Goal: Transaction & Acquisition: Purchase product/service

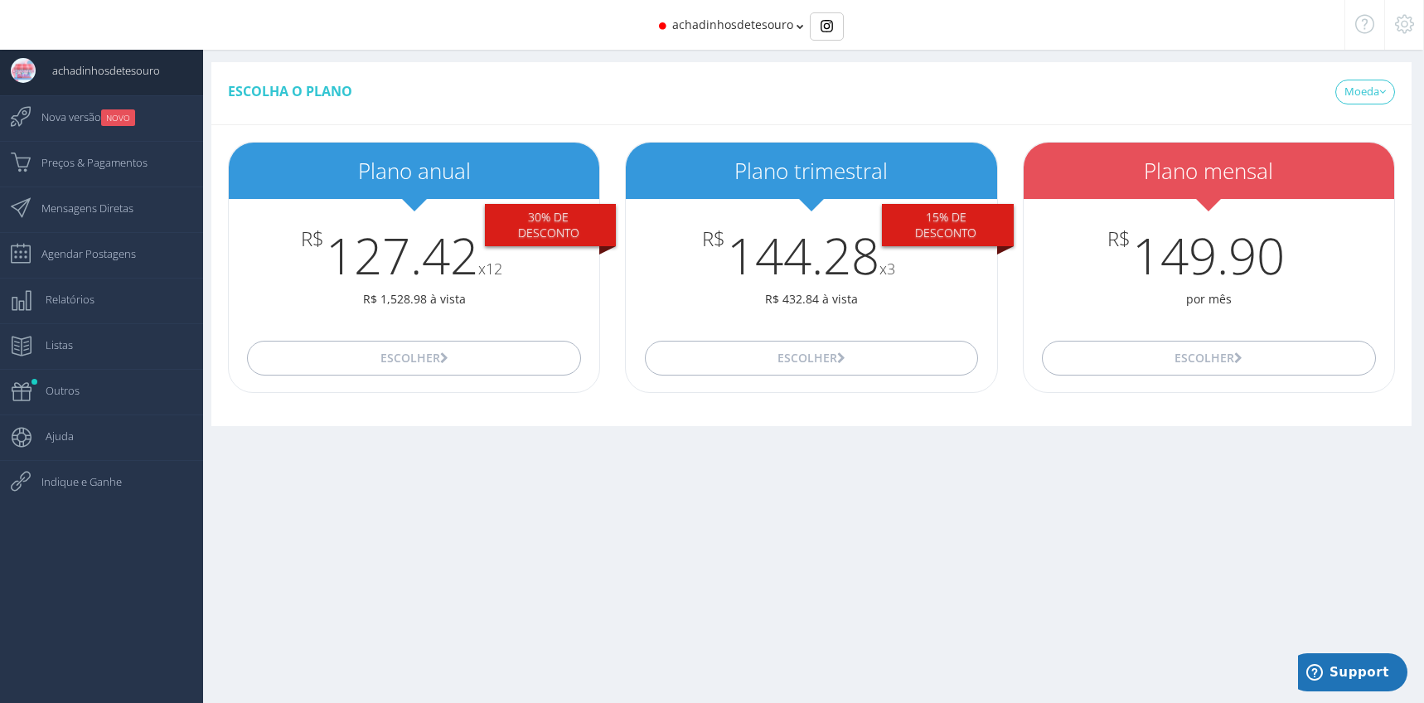
click at [513, 107] on div "Escolha o plano [GEOGRAPHIC_DATA] USD" at bounding box center [811, 93] width 1200 height 63
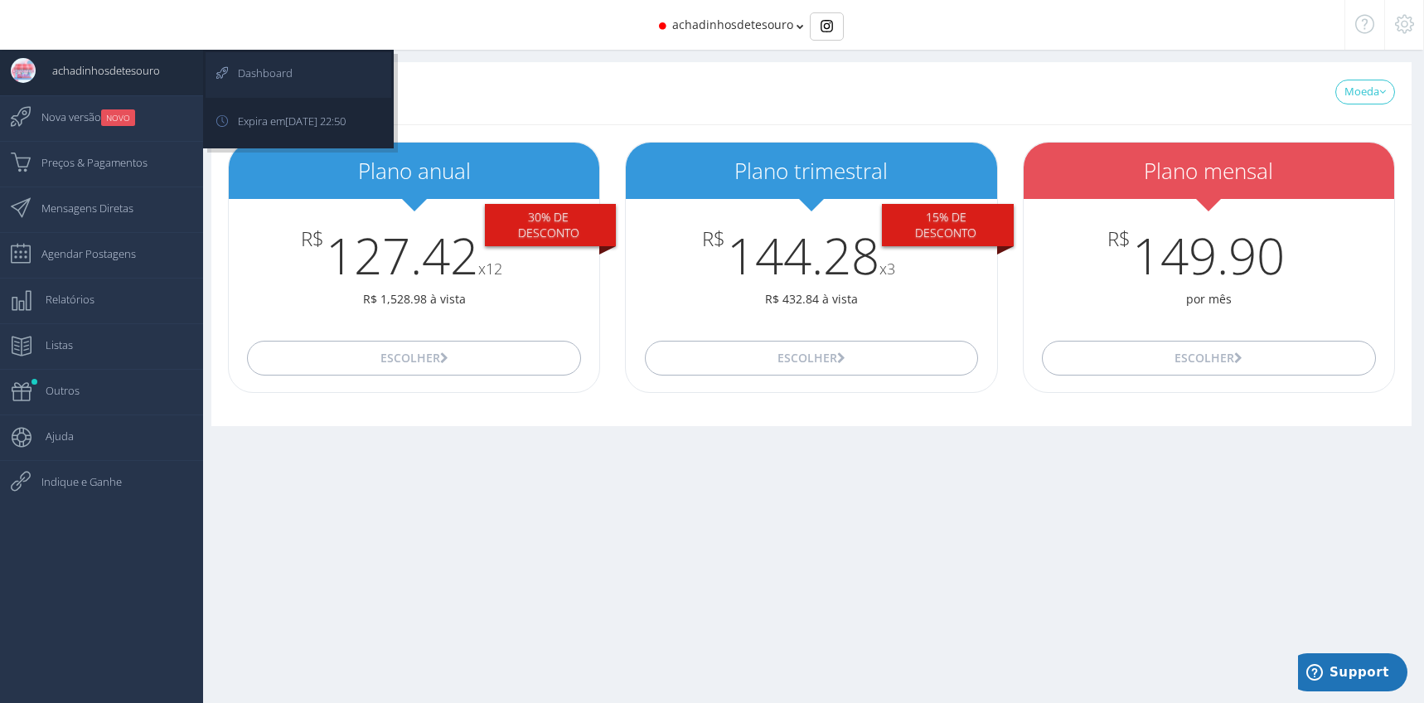
click at [240, 75] on span "Dashboard" at bounding box center [256, 72] width 71 height 41
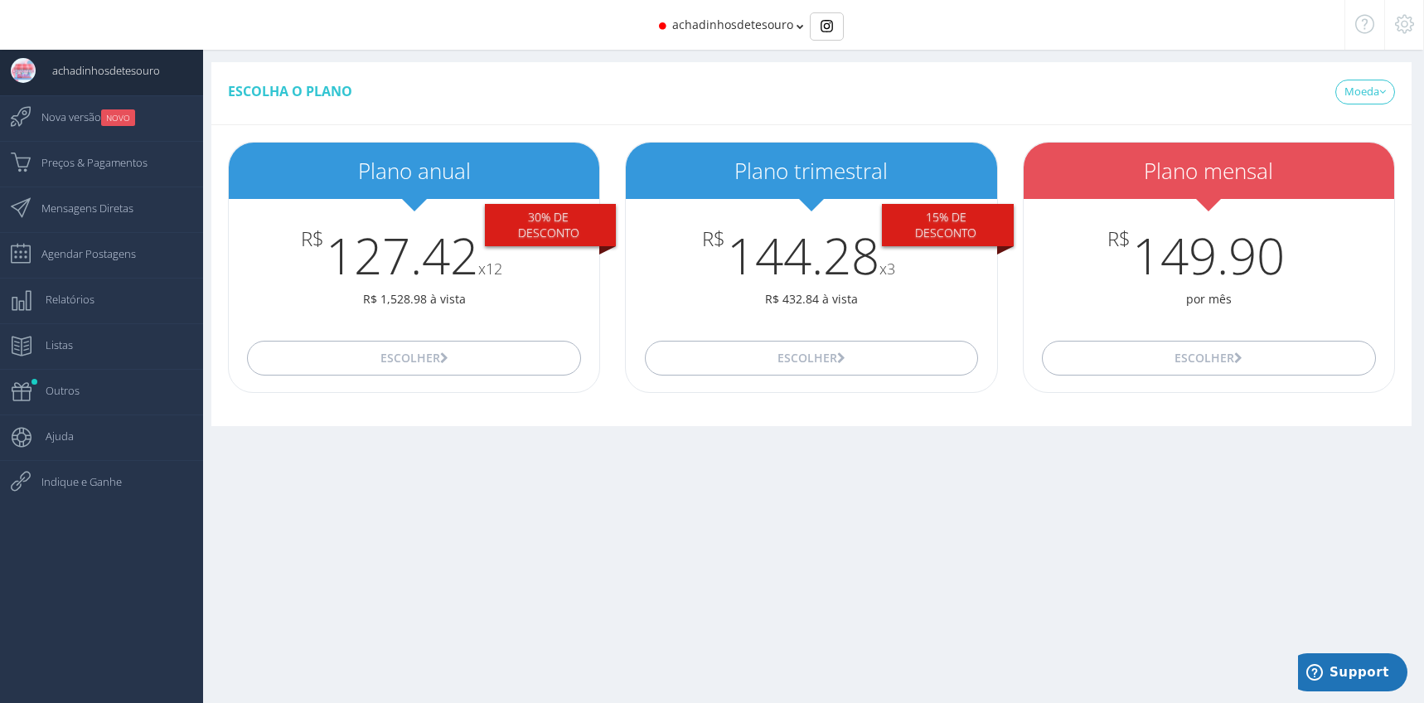
click at [521, 109] on div "Escolha o plano [GEOGRAPHIC_DATA] USD" at bounding box center [811, 93] width 1200 height 63
click at [798, 30] on icon at bounding box center [800, 27] width 7 height 12
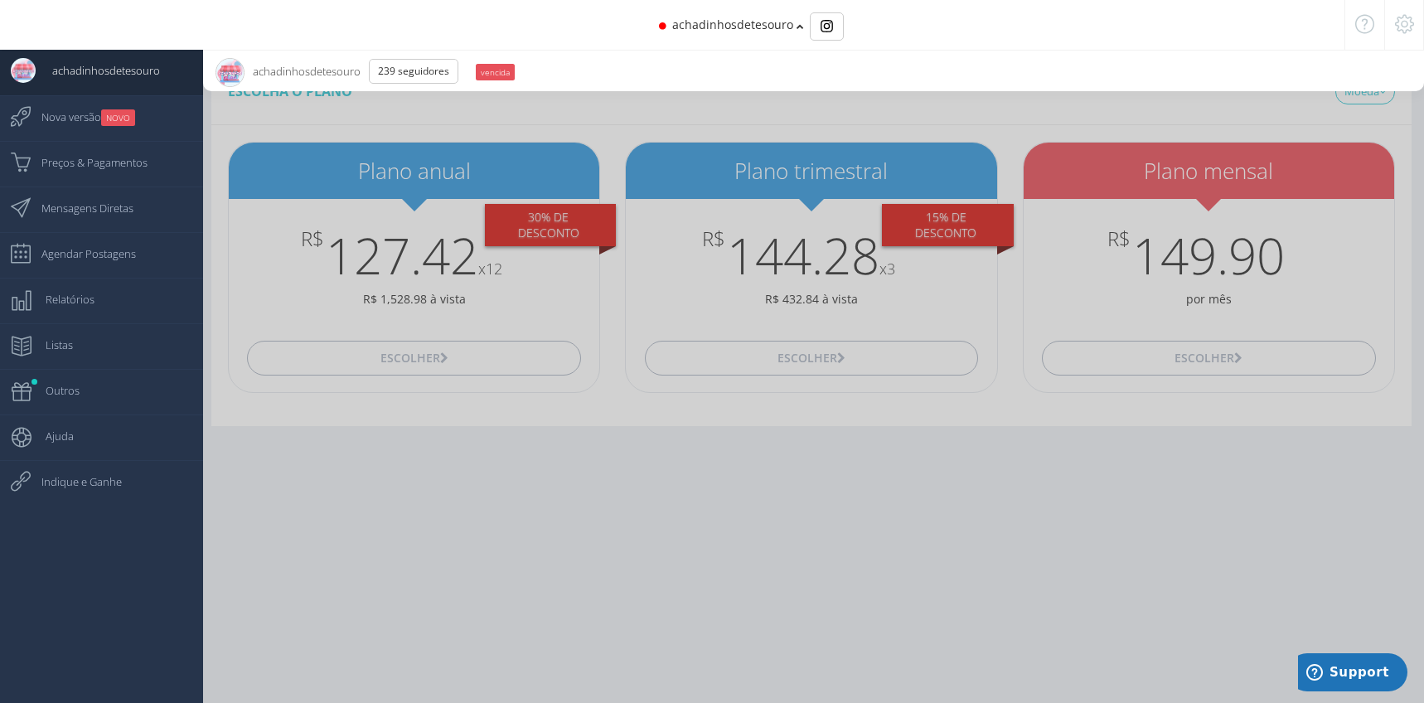
click at [546, 111] on div at bounding box center [712, 351] width 1424 height 703
click at [484, 584] on div at bounding box center [712, 351] width 1424 height 703
click at [355, 486] on div at bounding box center [712, 351] width 1424 height 703
click at [688, 506] on div at bounding box center [712, 351] width 1424 height 703
click at [433, 434] on div at bounding box center [712, 351] width 1424 height 703
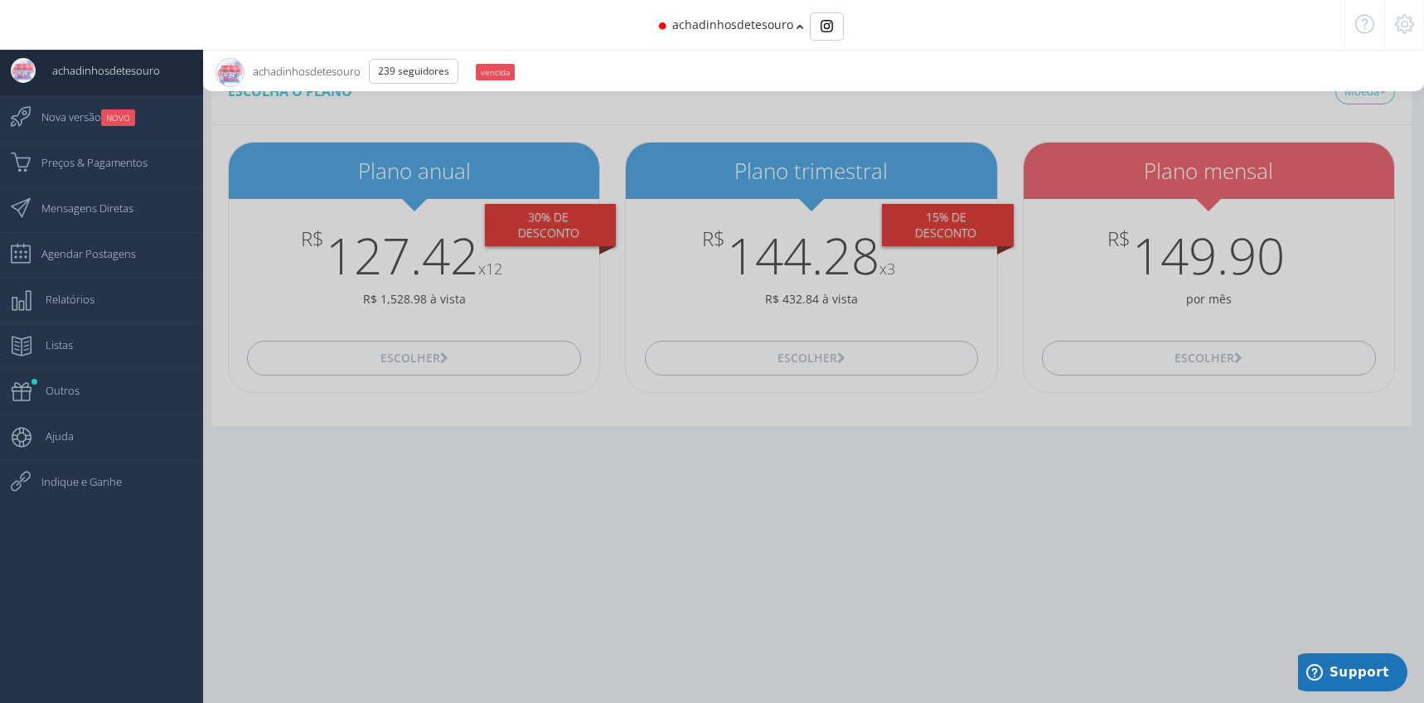
click at [429, 111] on div at bounding box center [712, 351] width 1424 height 703
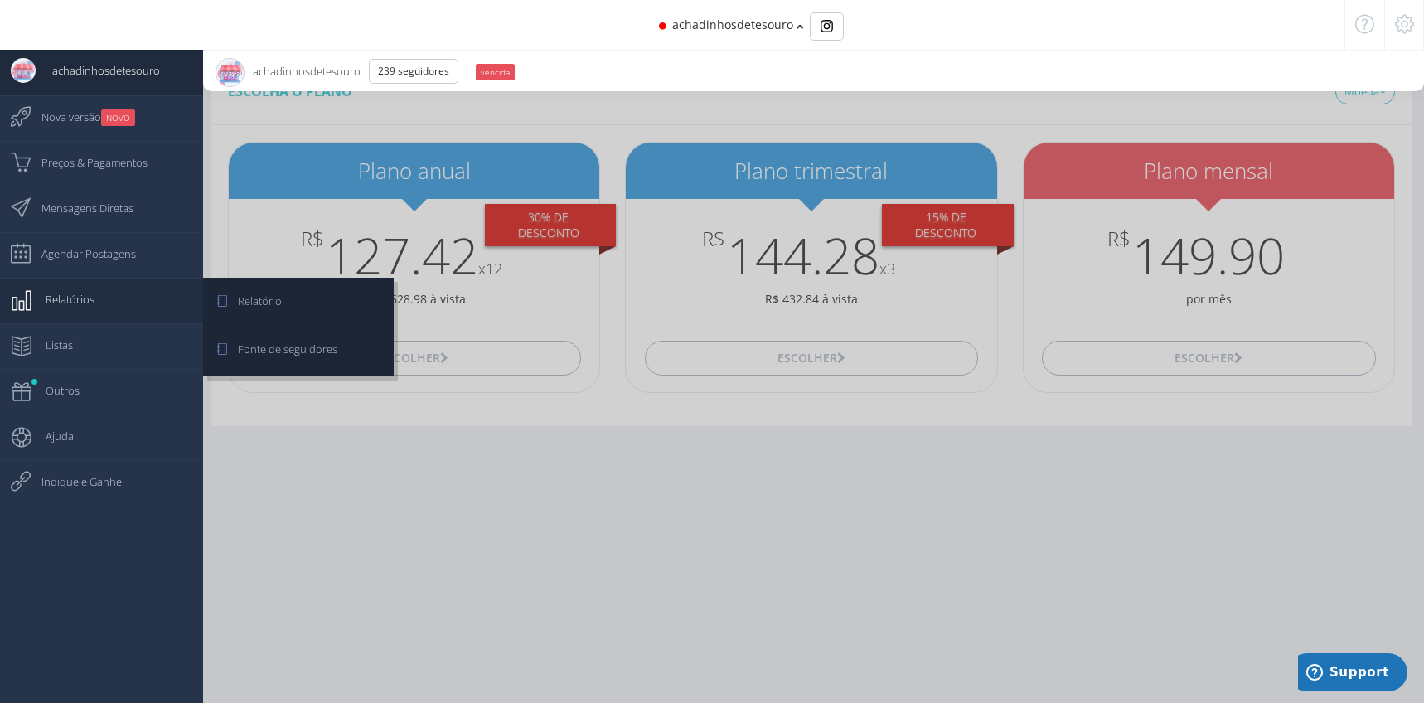
click at [104, 303] on link "Relatórios" at bounding box center [101, 301] width 203 height 46
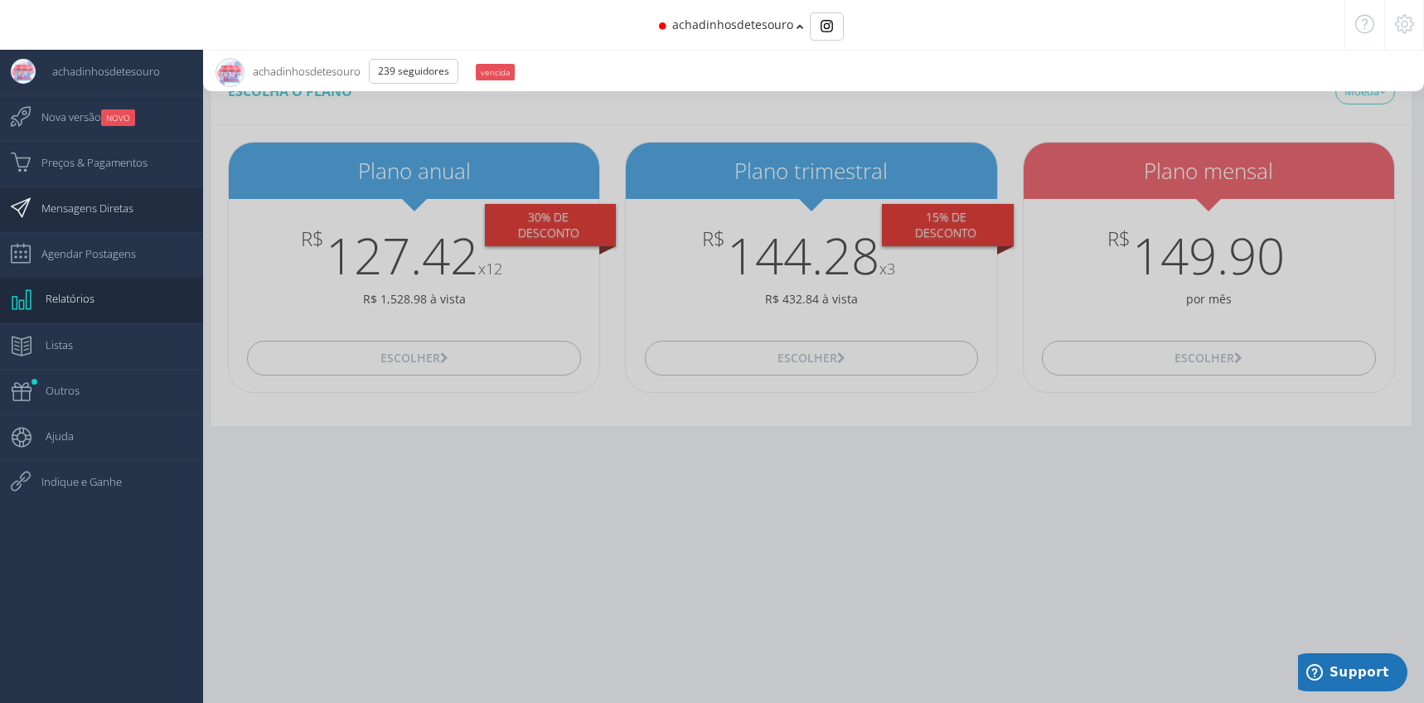
click at [117, 212] on span "Mensagens Diretas" at bounding box center [79, 207] width 109 height 41
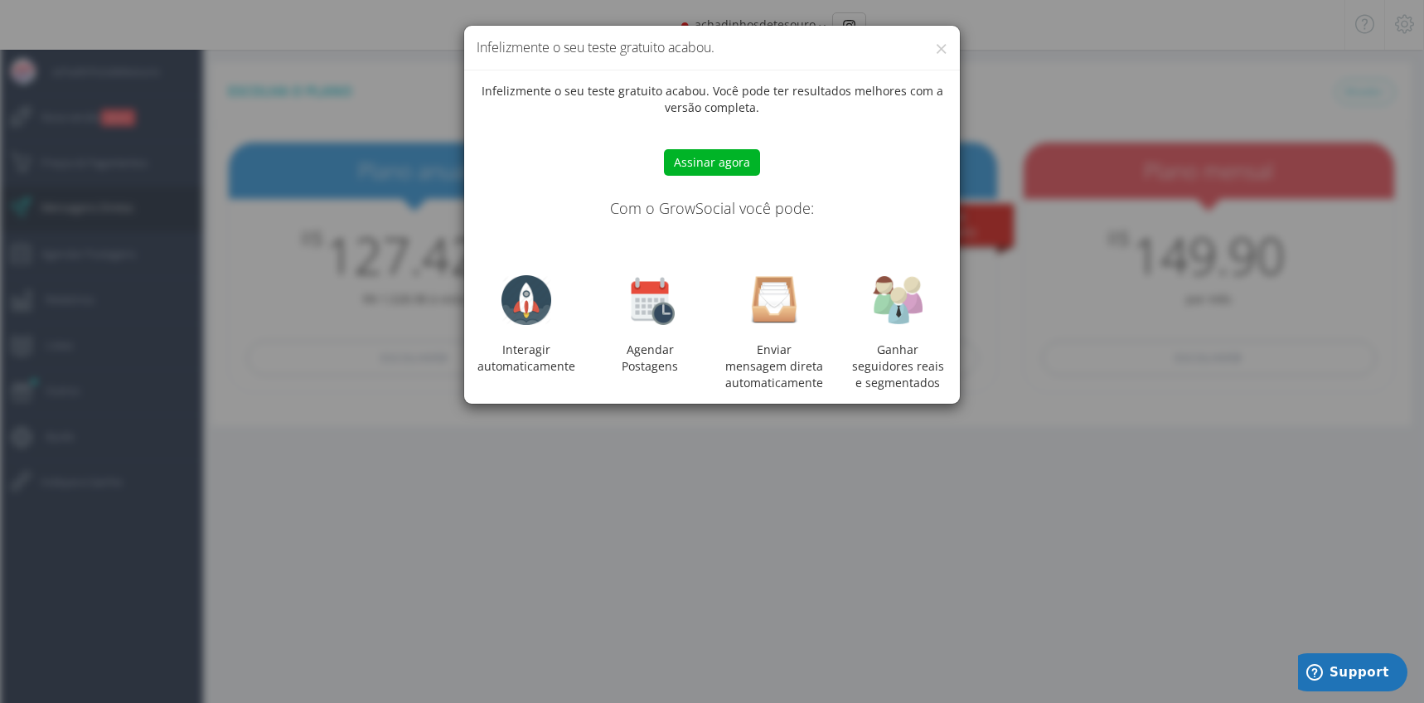
click at [323, 258] on div "× Infelizmente o seu teste gratuito acabou. Infelizmente o seu teste gratuito a…" at bounding box center [712, 351] width 1424 height 703
click at [939, 45] on button "×" at bounding box center [941, 48] width 12 height 22
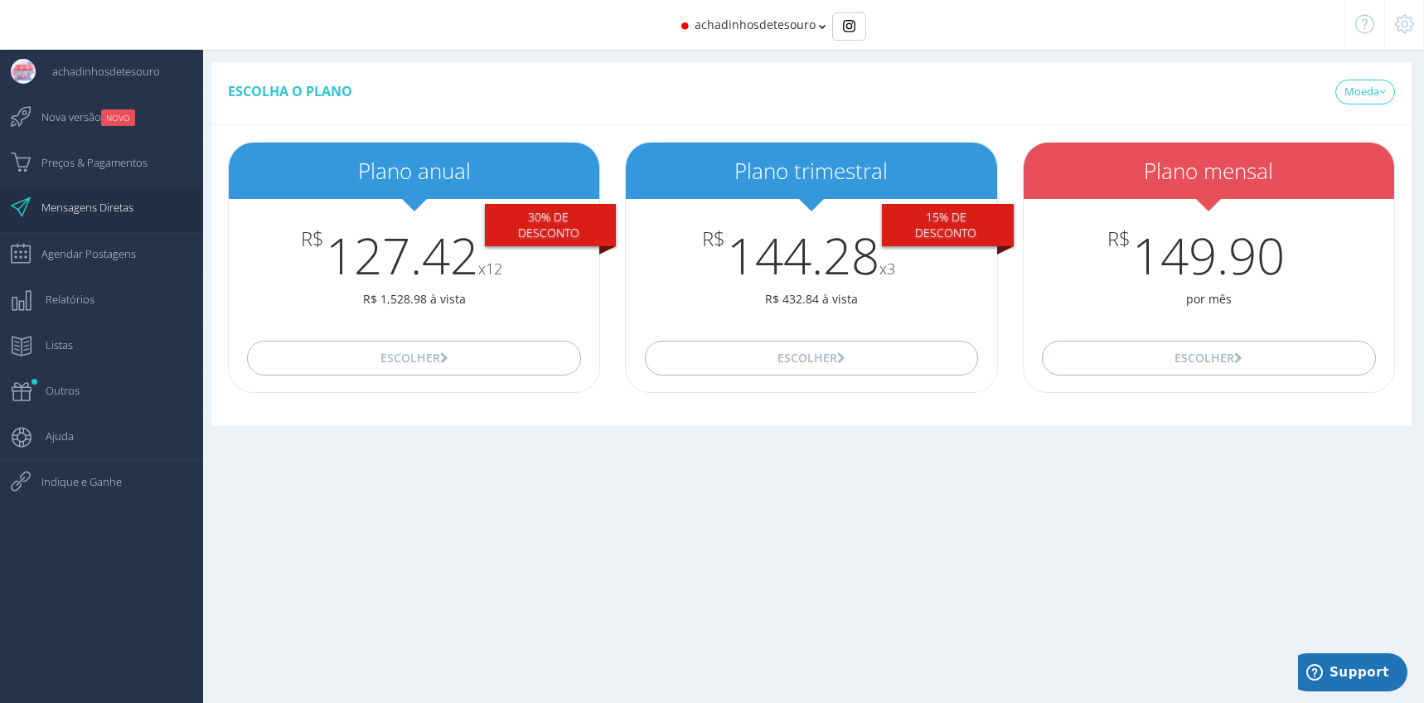
click at [102, 216] on span "Mensagens Diretas" at bounding box center [79, 207] width 109 height 41
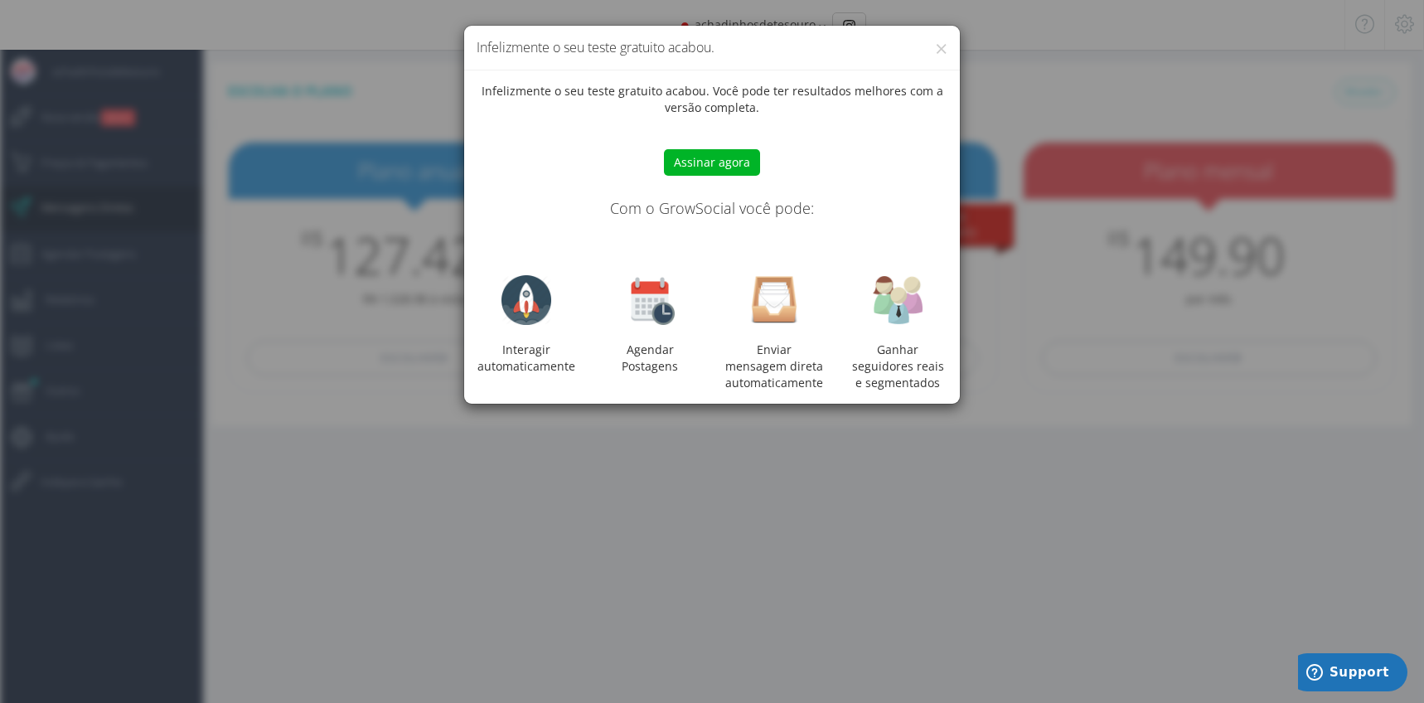
click at [258, 525] on div "× Infelizmente o seu teste gratuito acabou. Infelizmente o seu teste gratuito a…" at bounding box center [712, 351] width 1424 height 703
click at [945, 44] on button "×" at bounding box center [941, 48] width 12 height 22
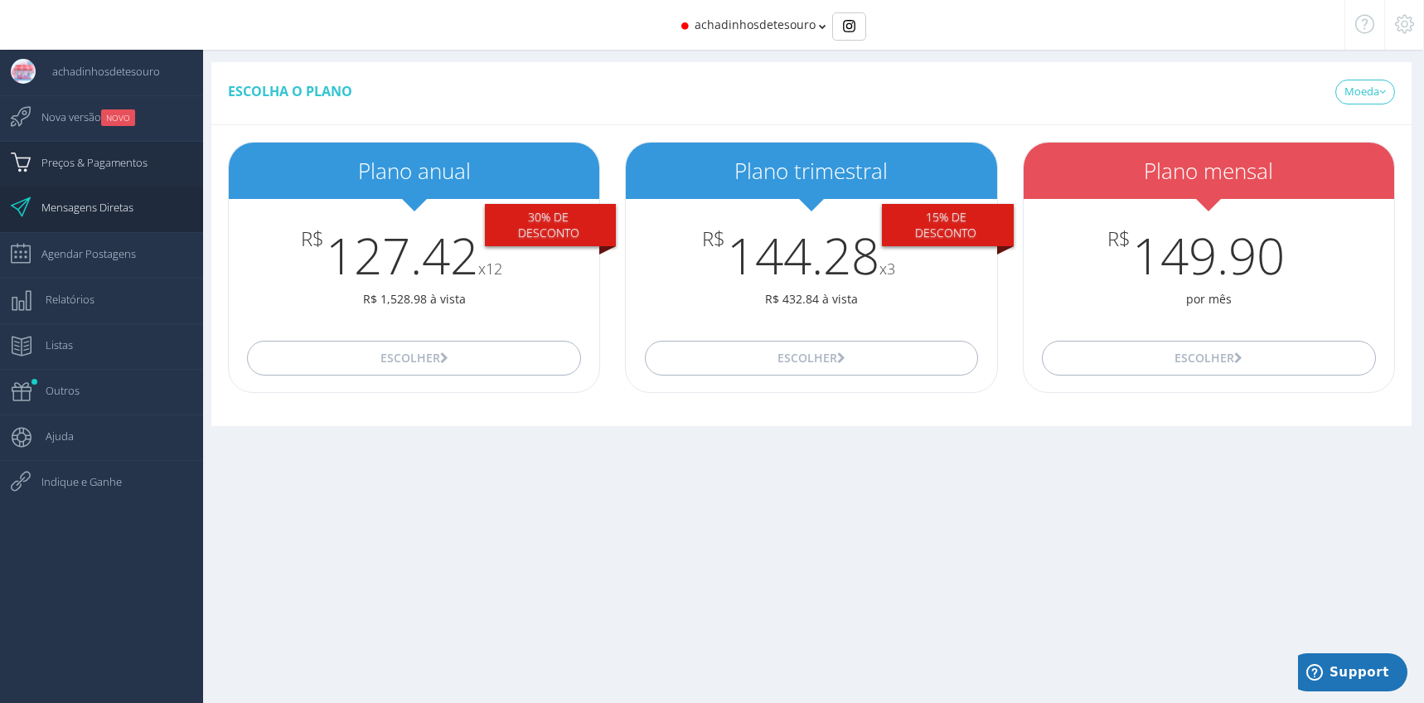
click at [105, 171] on span "Preços & Pagamentos" at bounding box center [86, 162] width 123 height 41
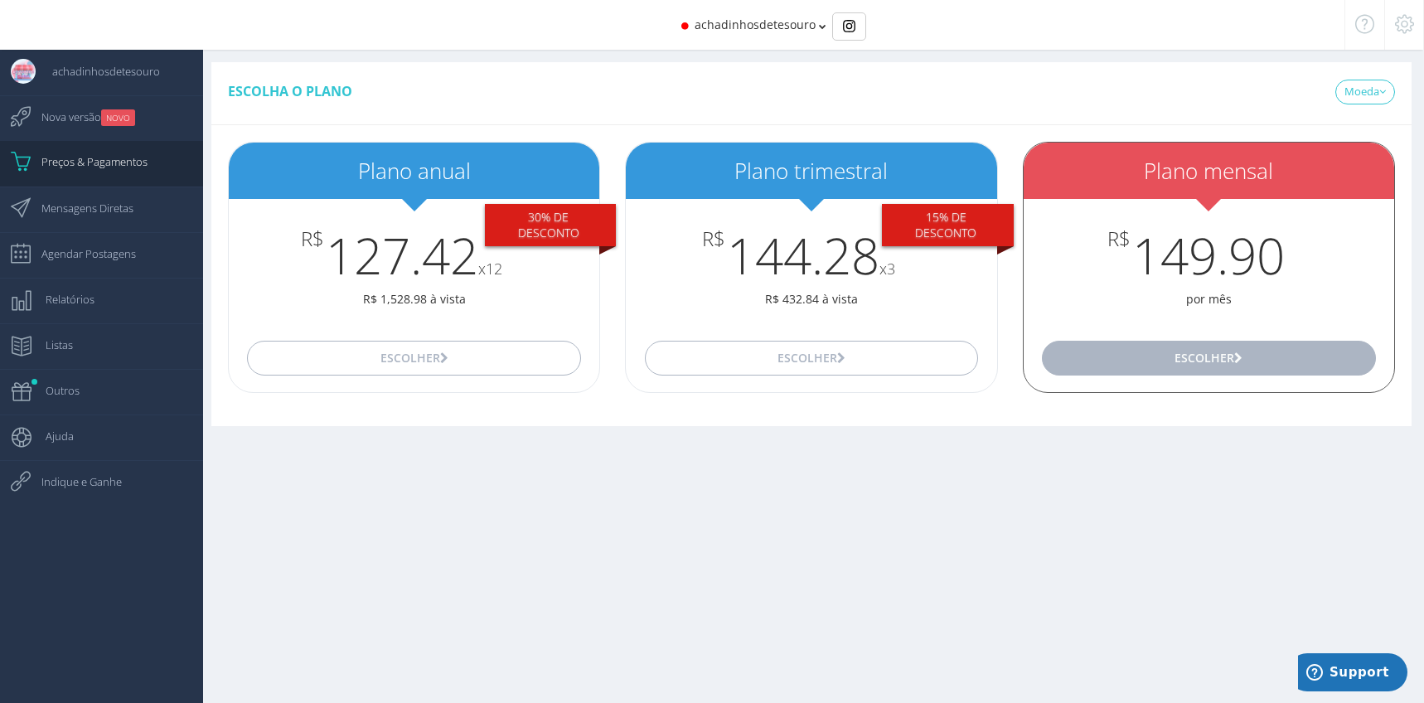
click at [1124, 352] on button "Escolher" at bounding box center [1209, 358] width 334 height 35
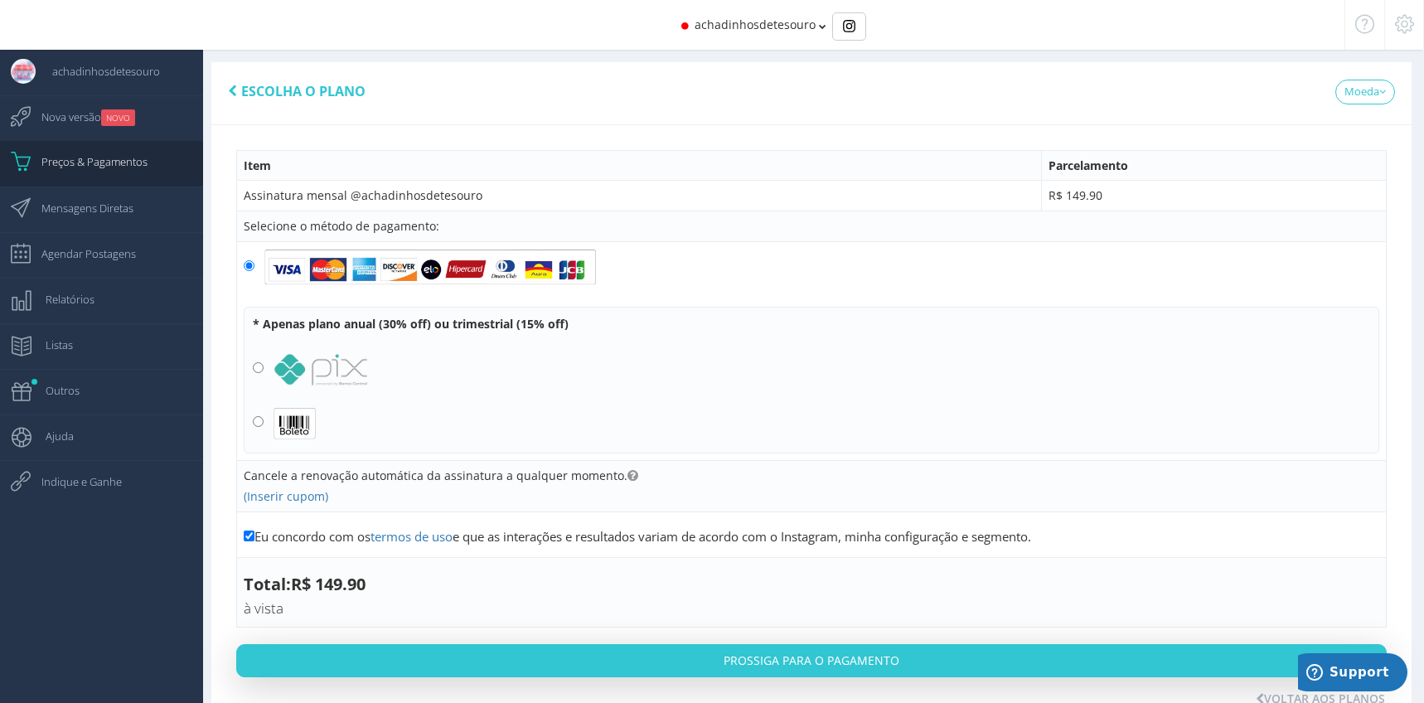
scroll to position [36, 0]
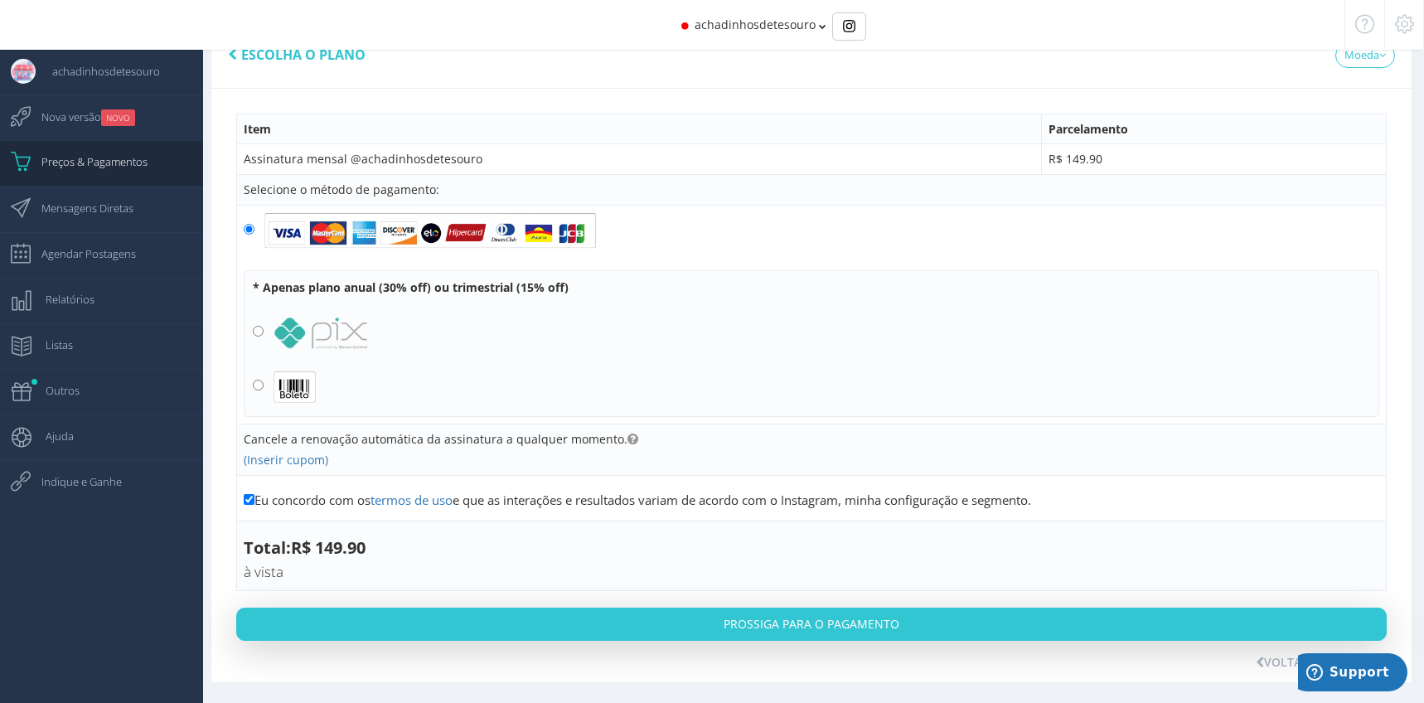
click at [264, 327] on label at bounding box center [812, 333] width 1118 height 33
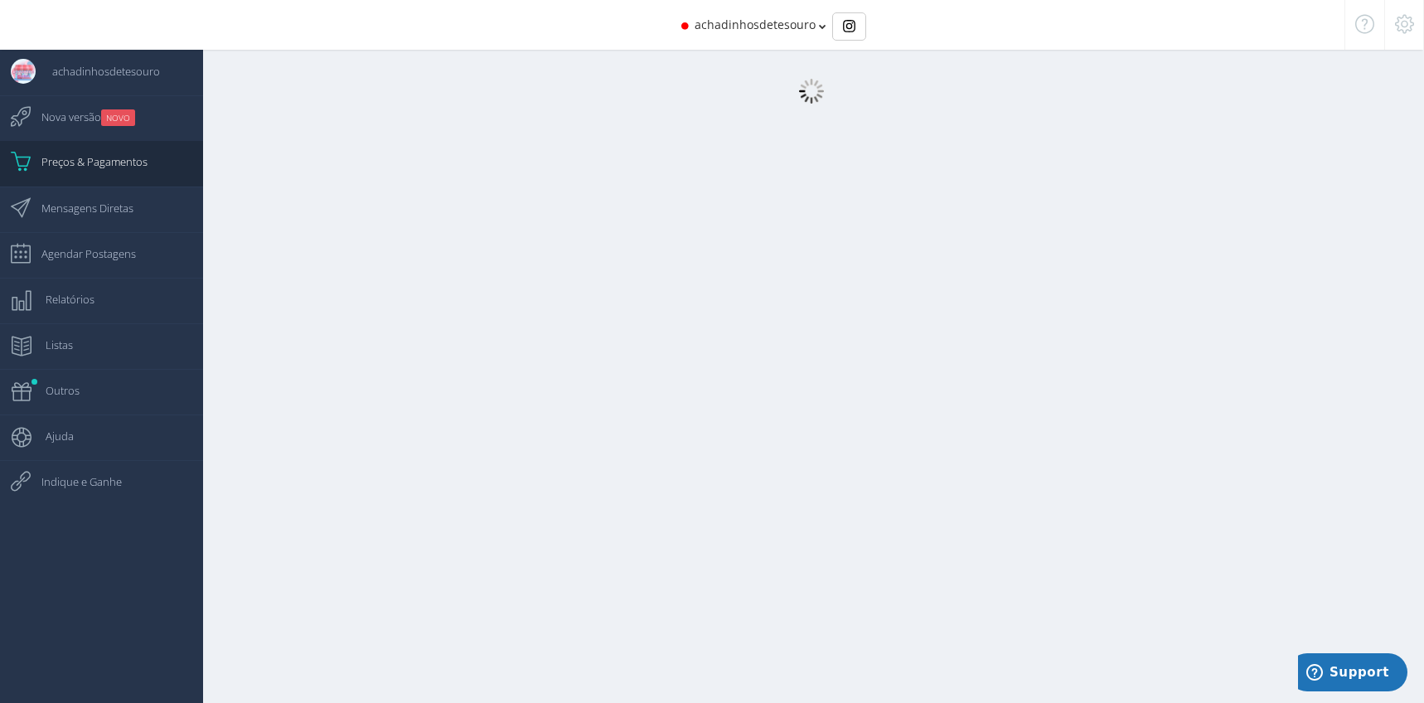
scroll to position [17, 0]
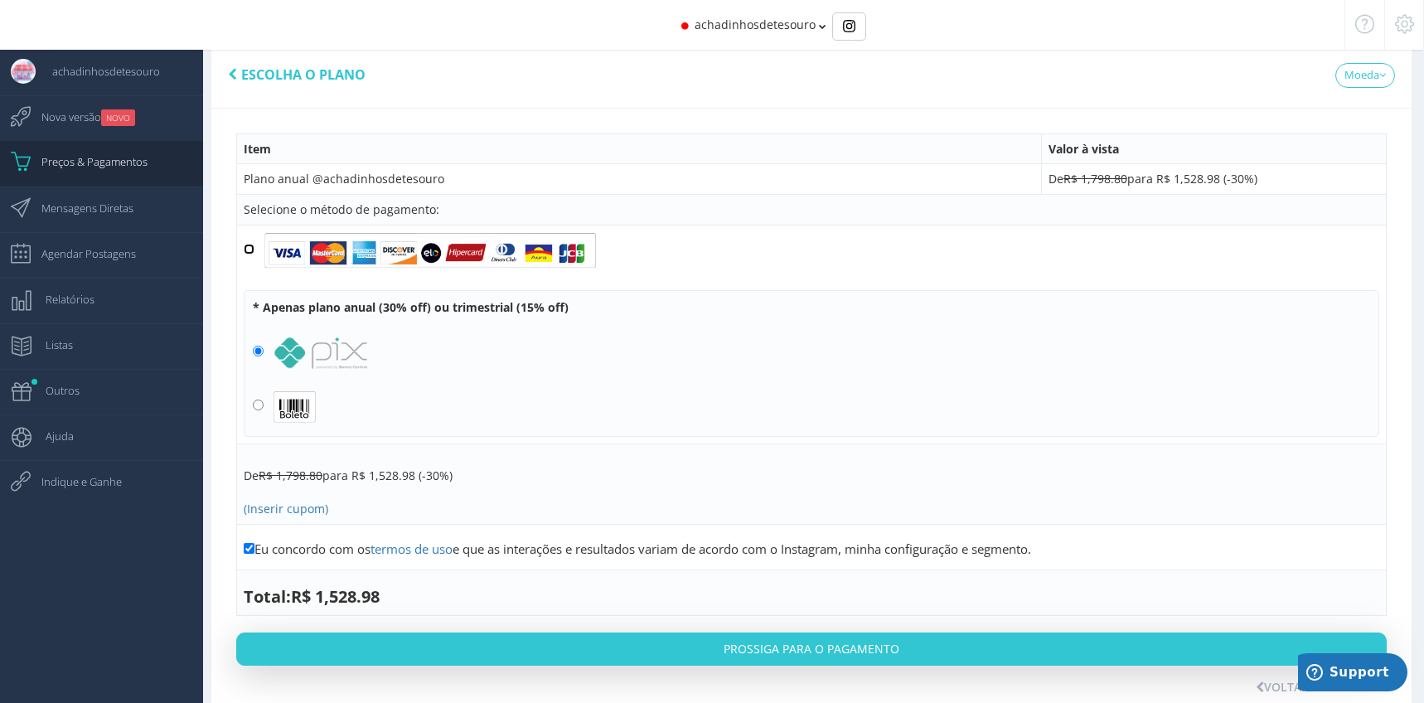
click at [248, 246] on input "radio" at bounding box center [249, 249] width 11 height 11
radio input "true"
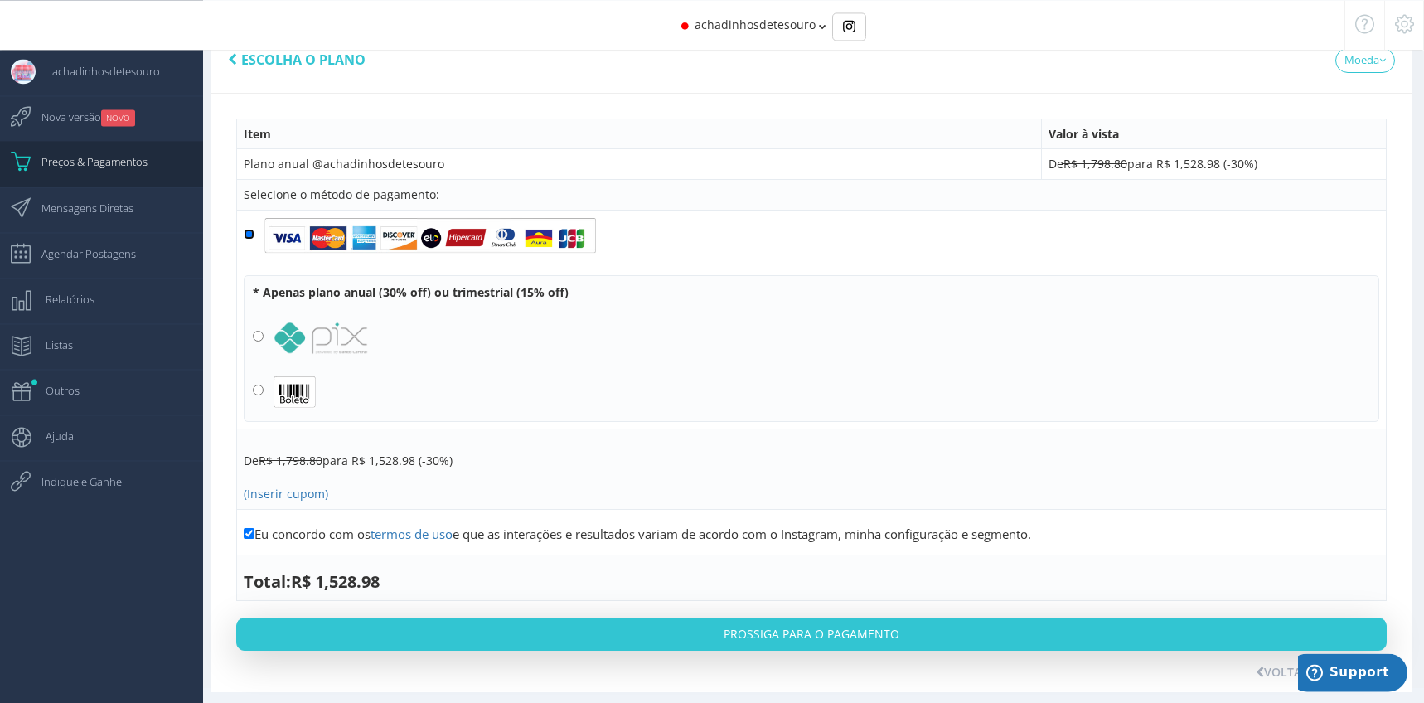
scroll to position [42, 0]
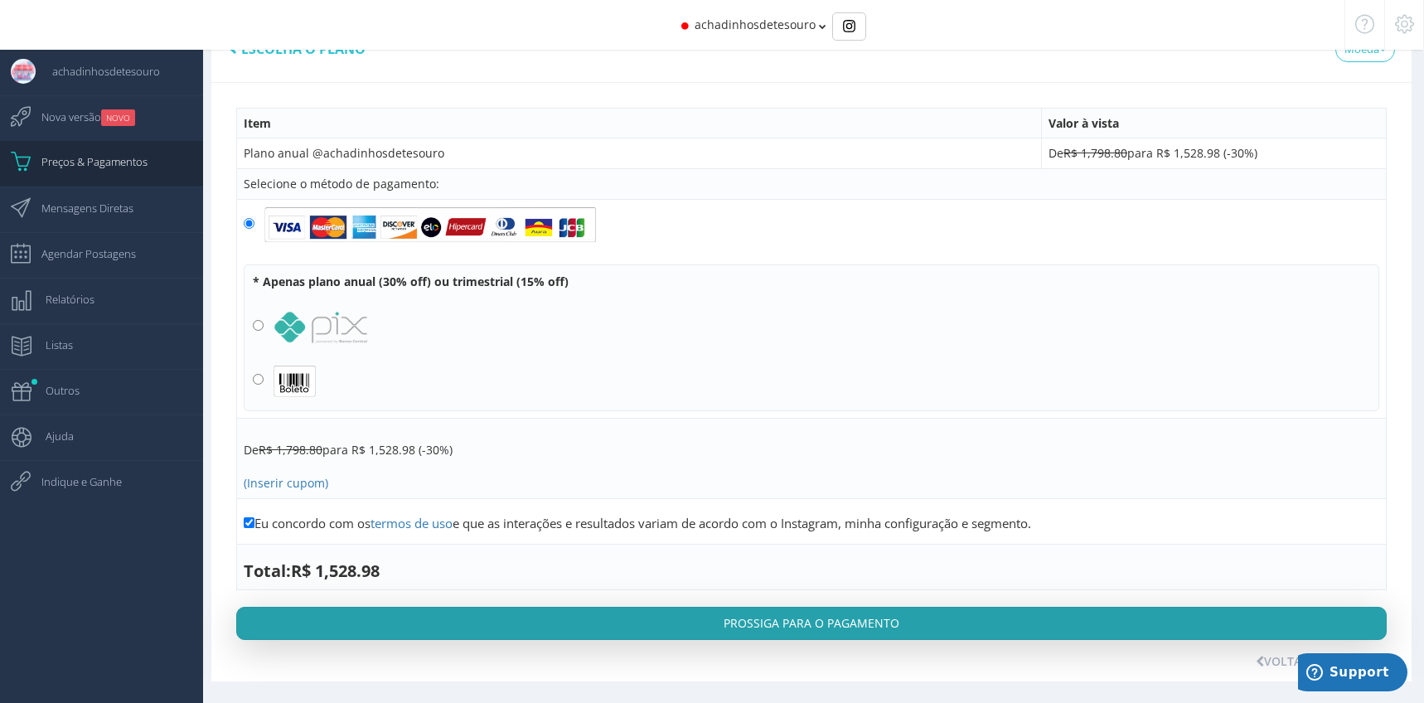
click at [527, 623] on button "Prossiga para o pagamento" at bounding box center [811, 623] width 1151 height 33
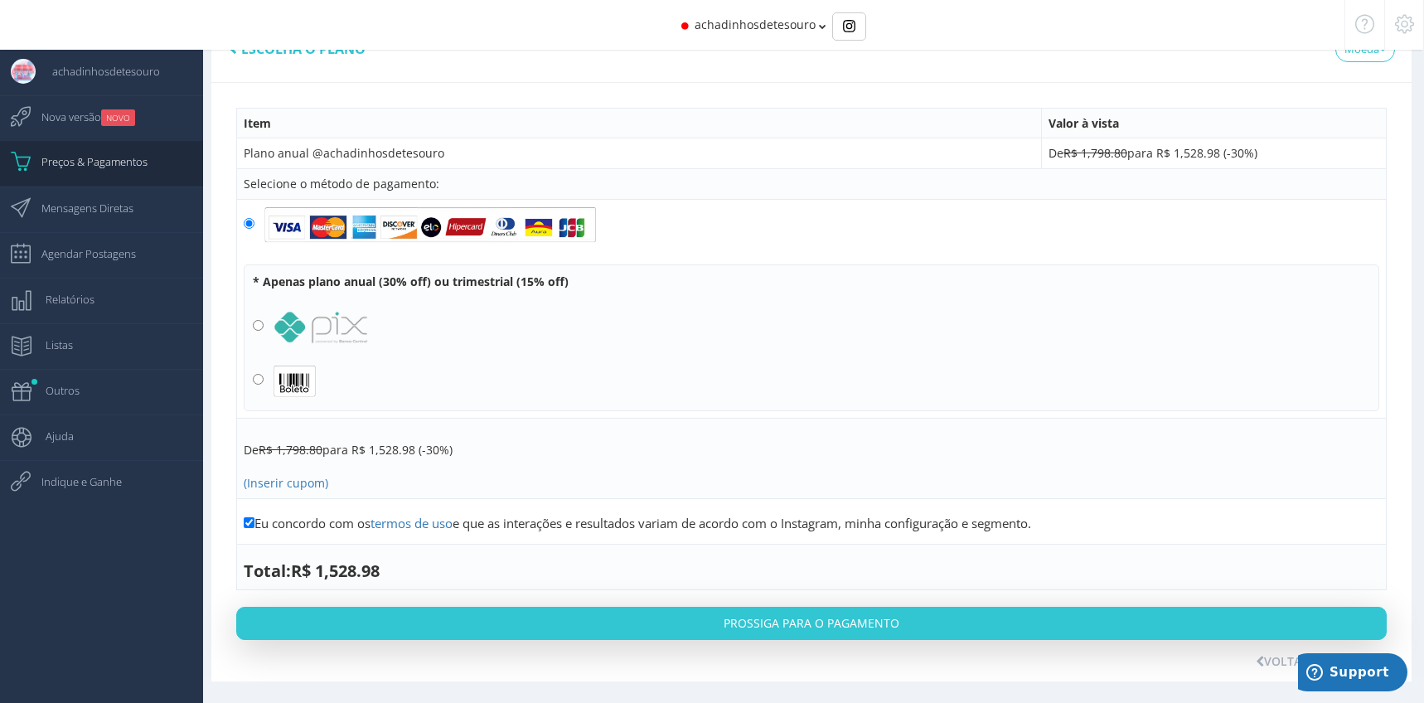
click at [1398, 26] on icon at bounding box center [1404, 24] width 19 height 12
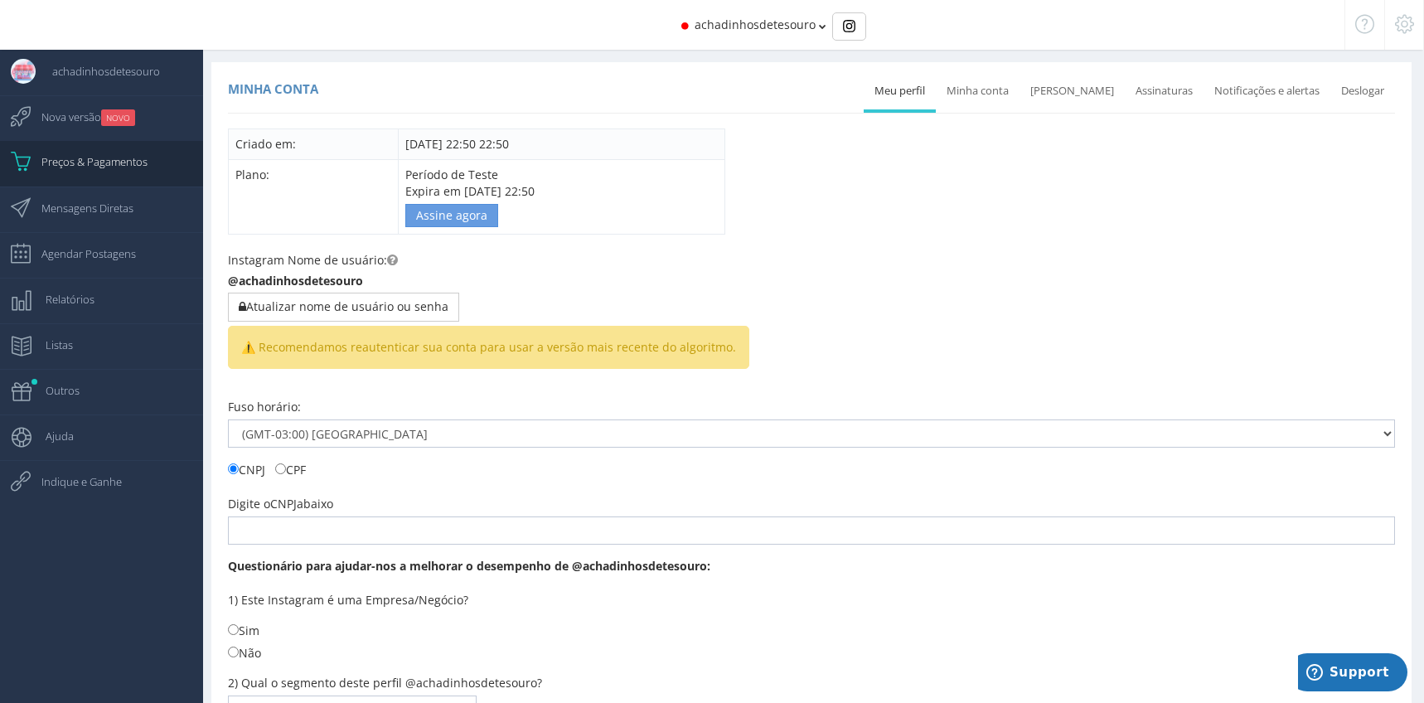
click at [1398, 18] on icon at bounding box center [1404, 24] width 19 height 12
click at [1366, 91] on link "Deslogar" at bounding box center [1363, 91] width 65 height 36
